Goal: Information Seeking & Learning: Learn about a topic

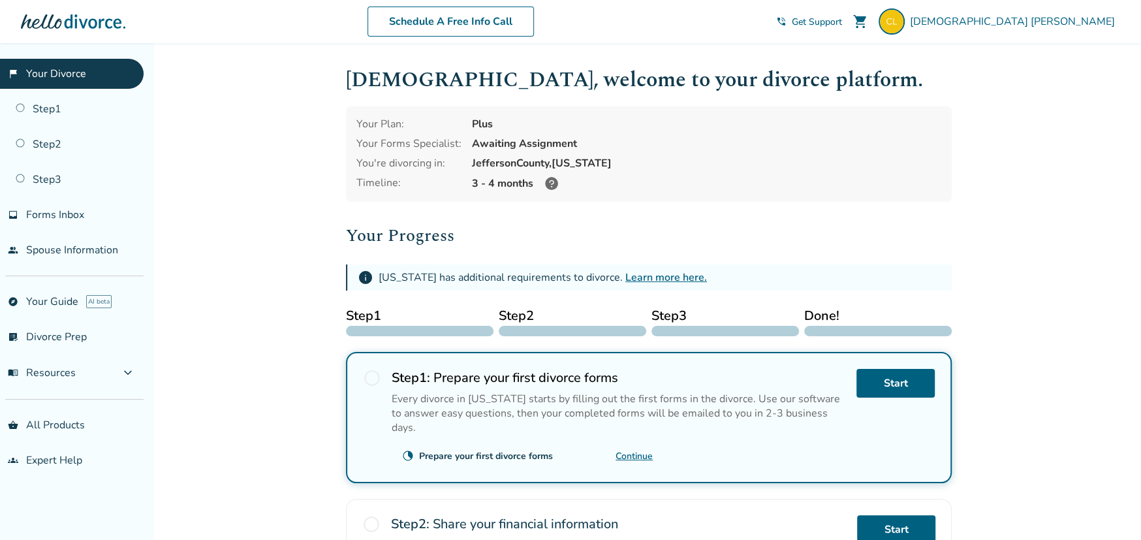
click at [638, 273] on link "Learn more here." at bounding box center [666, 277] width 82 height 14
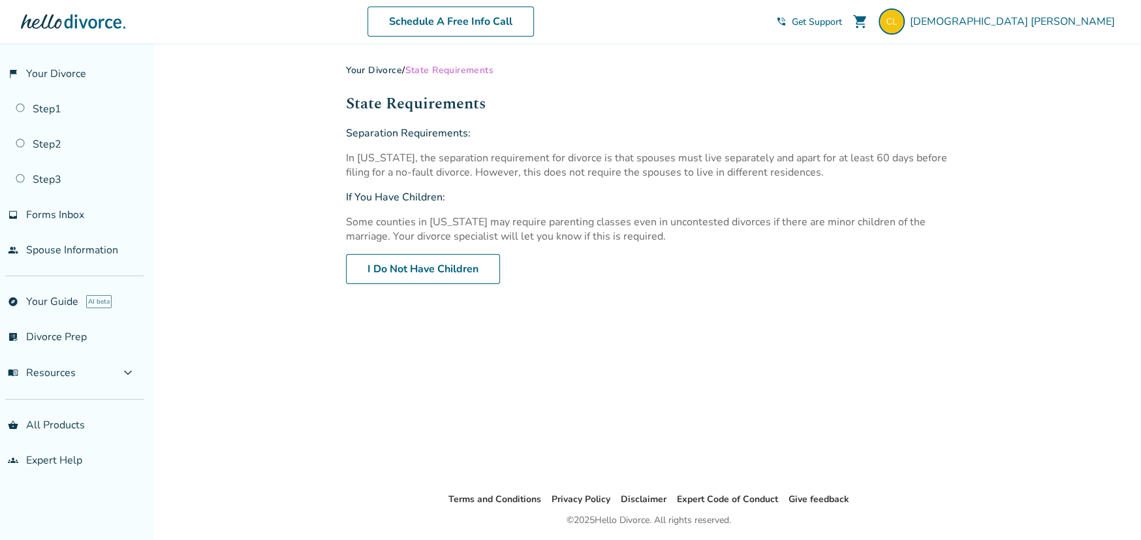
click at [364, 69] on link "Your Divorce" at bounding box center [374, 70] width 56 height 12
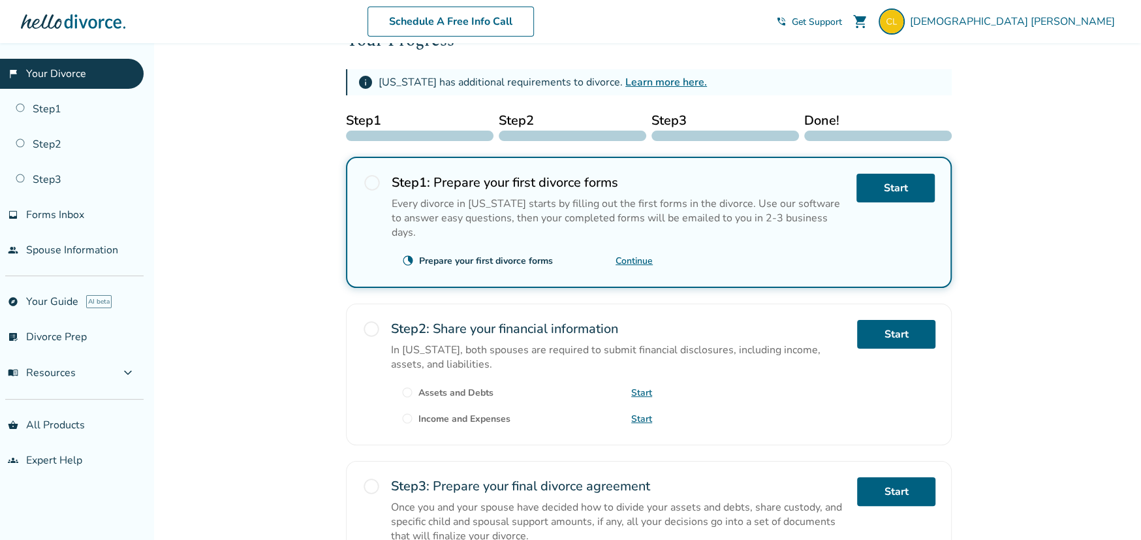
scroll to position [196, 0]
click at [630, 254] on link "Continue" at bounding box center [633, 260] width 37 height 12
